Goal: Find specific page/section: Find specific page/section

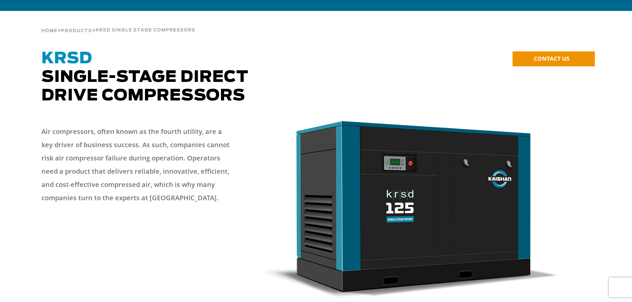
scroll to position [33, 0]
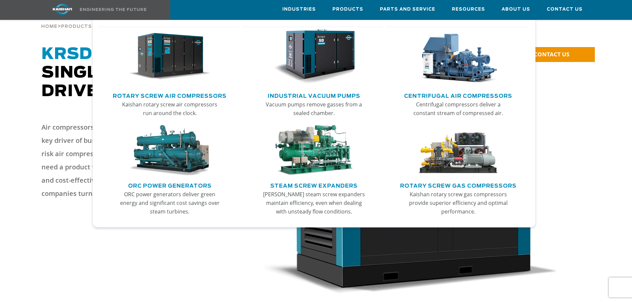
click at [154, 98] on link "Rotary Screw Air Compressors" at bounding box center [170, 95] width 114 height 10
click at [166, 59] on img "Main menu" at bounding box center [170, 56] width 82 height 55
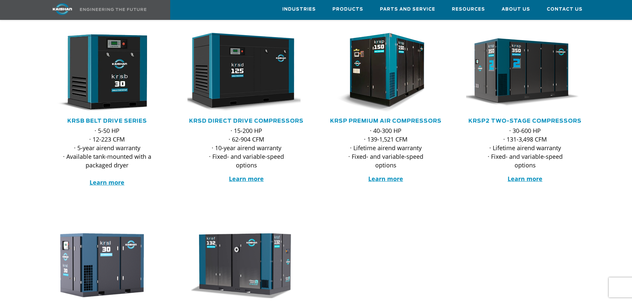
scroll to position [100, 0]
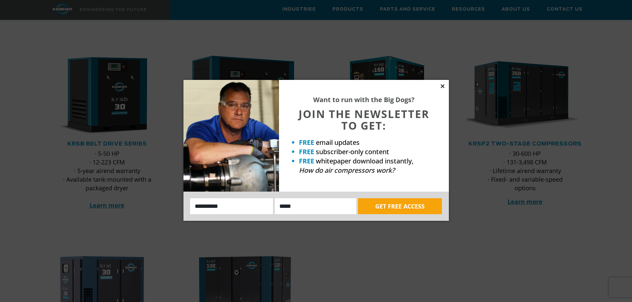
click at [445, 86] on icon at bounding box center [443, 86] width 6 height 6
